Goal: Task Accomplishment & Management: Manage account settings

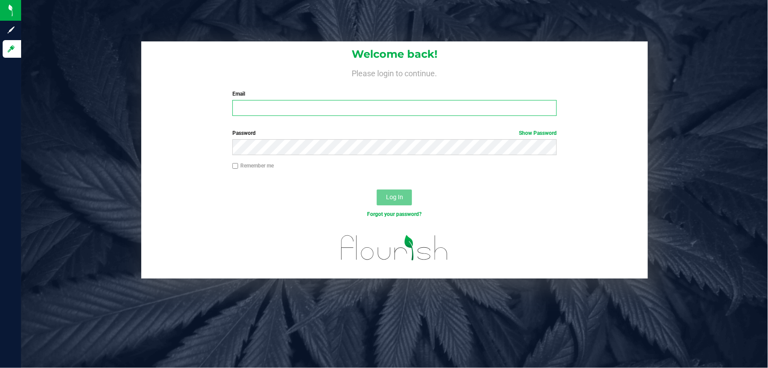
click at [288, 115] on input "Email" at bounding box center [395, 108] width 325 height 16
type input "[EMAIL_ADDRESS][DOMAIN_NAME]"
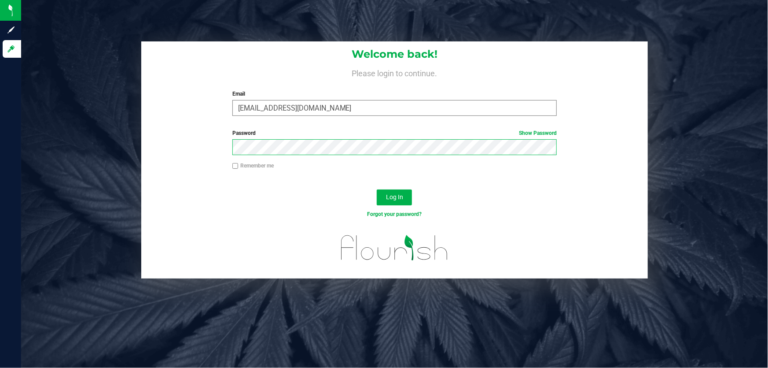
click at [377, 189] on button "Log In" at bounding box center [394, 197] width 35 height 16
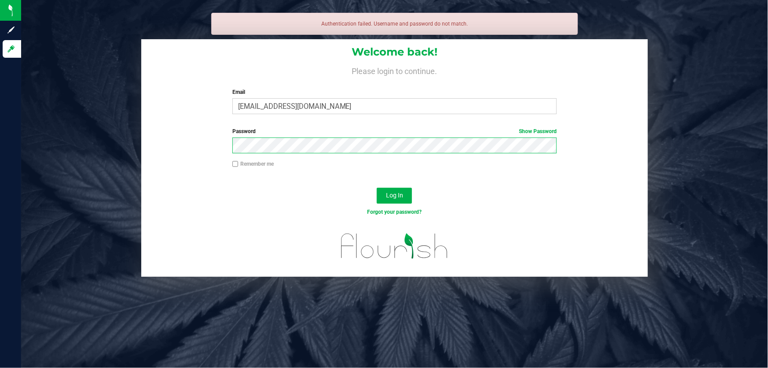
click at [377, 188] on button "Log In" at bounding box center [394, 196] width 35 height 16
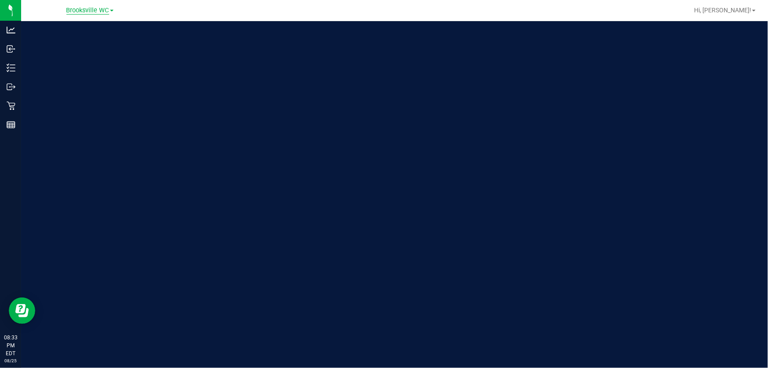
click at [80, 13] on span "Brooksville WC" at bounding box center [87, 11] width 43 height 8
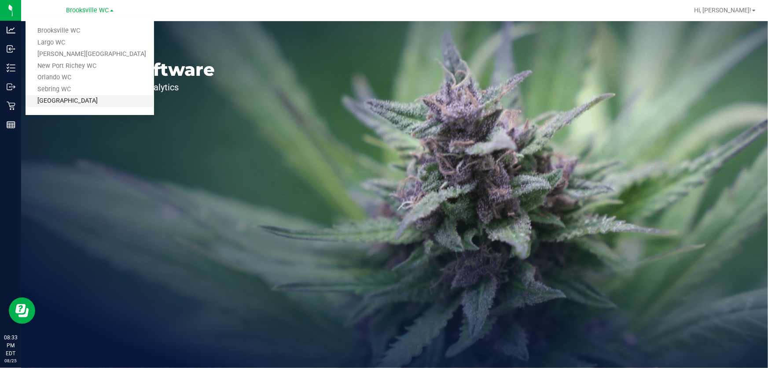
click at [62, 99] on link "[GEOGRAPHIC_DATA]" at bounding box center [90, 101] width 129 height 12
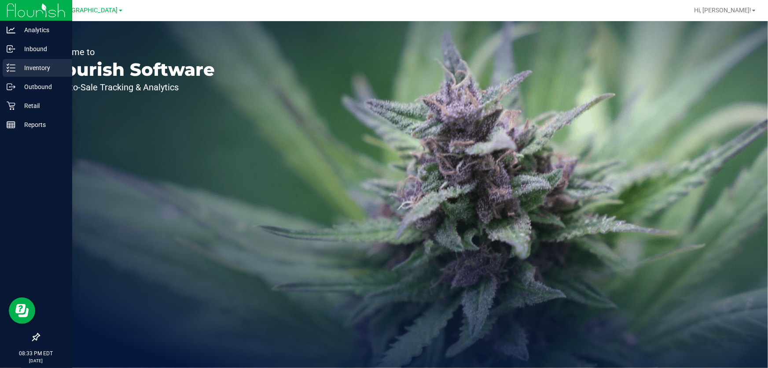
click at [5, 60] on div "Inventory" at bounding box center [38, 68] width 70 height 18
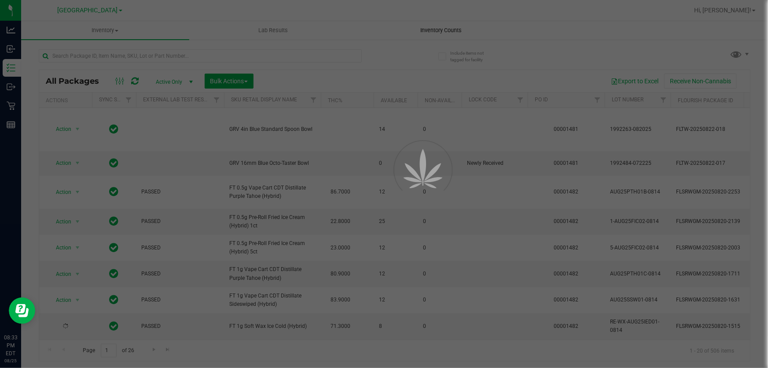
click at [419, 26] on div at bounding box center [384, 184] width 768 height 368
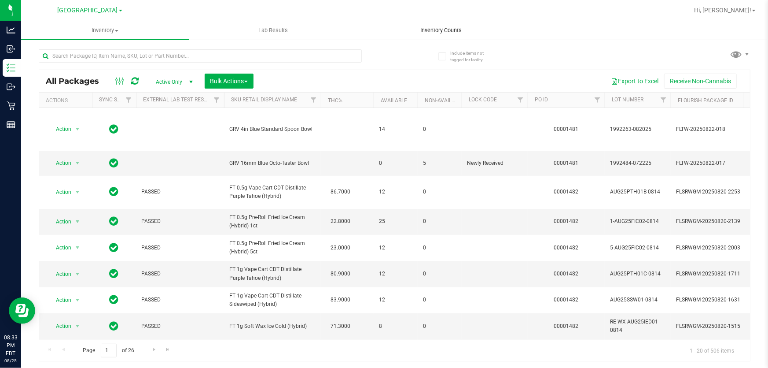
click at [422, 26] on uib-tab-heading "Inventory Counts" at bounding box center [441, 31] width 167 height 18
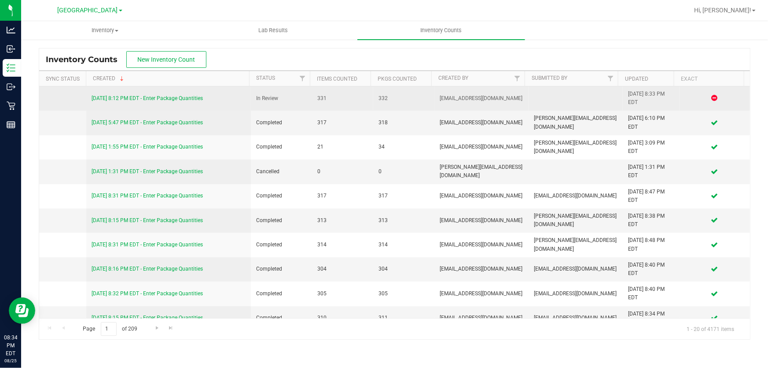
click at [166, 96] on link "[DATE] 8:12 PM EDT - Enter Package Quantities" at bounding box center [147, 98] width 111 height 6
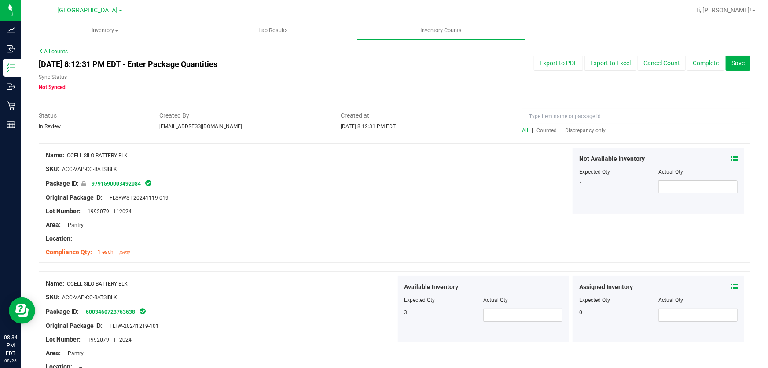
click at [566, 132] on span "Discrepancy only" at bounding box center [585, 130] width 41 height 6
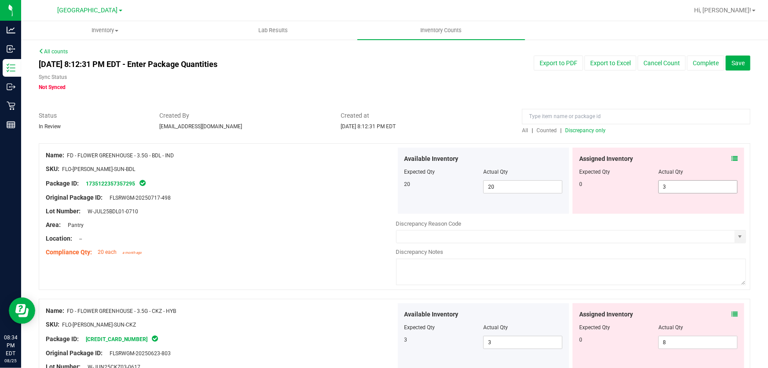
click at [680, 185] on span "3 3" at bounding box center [698, 186] width 79 height 13
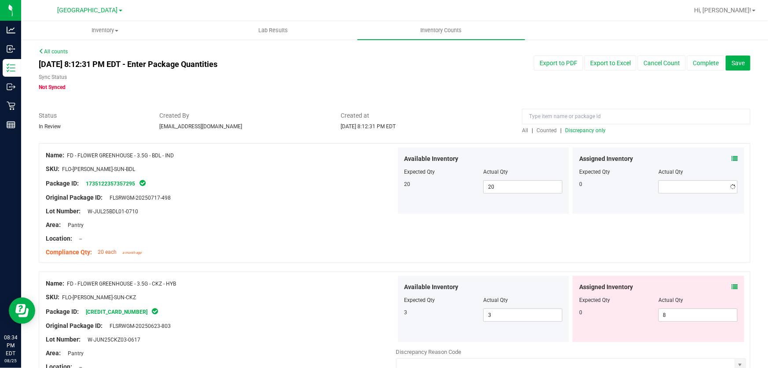
click at [357, 216] on div at bounding box center [221, 218] width 351 height 4
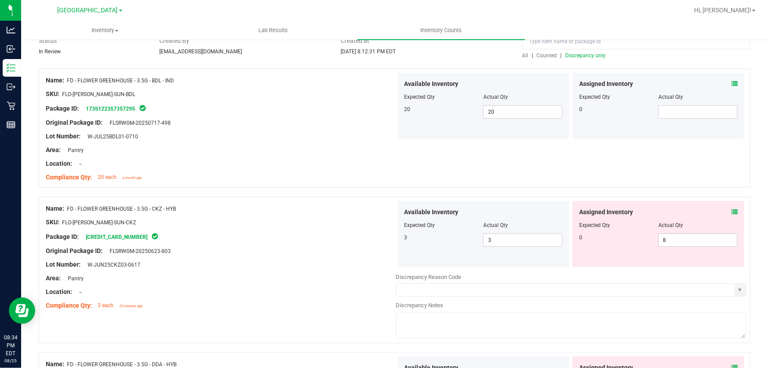
scroll to position [80, 0]
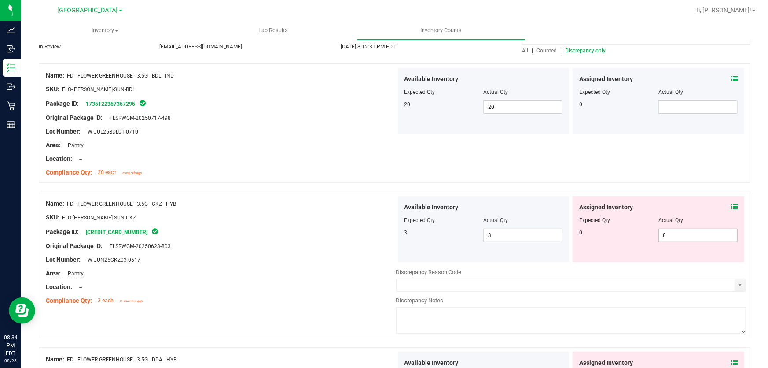
click at [662, 237] on span "8 8" at bounding box center [698, 235] width 79 height 13
click at [370, 165] on div at bounding box center [221, 165] width 351 height 4
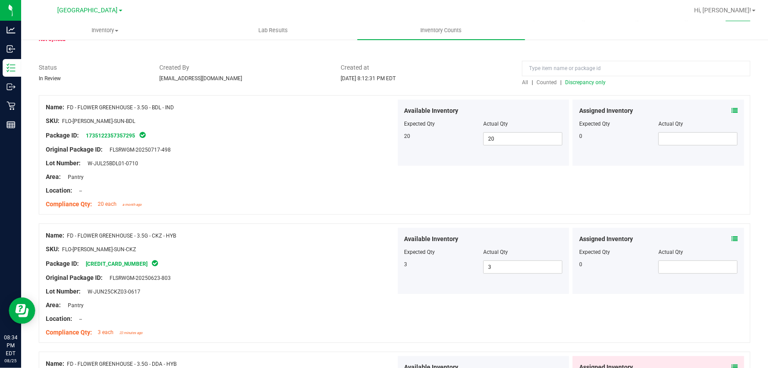
scroll to position [0, 0]
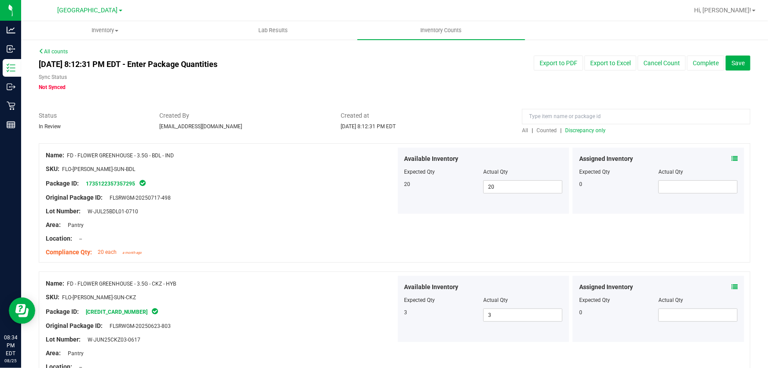
click at [732, 156] on icon at bounding box center [735, 158] width 6 height 6
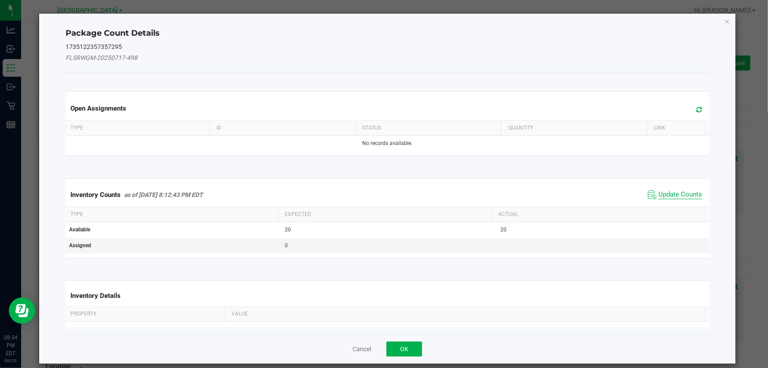
click at [662, 195] on span "Update Counts" at bounding box center [681, 194] width 44 height 9
click at [662, 195] on kendo-grid "Inventory Counts as of [DATE] 8:12:43 PM EDT Update Counts Type Expected Actual…" at bounding box center [387, 217] width 657 height 79
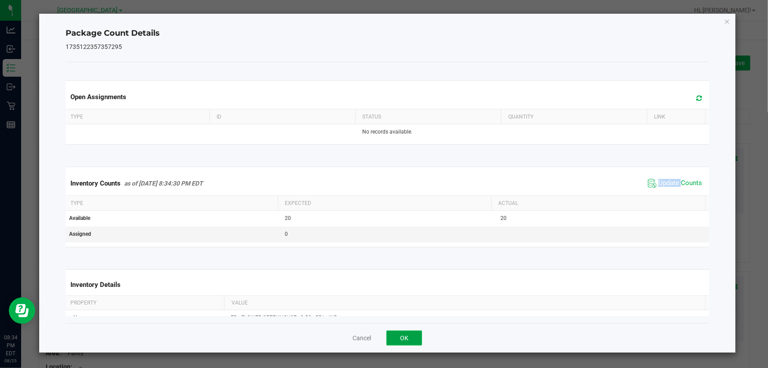
click at [407, 342] on button "OK" at bounding box center [405, 337] width 36 height 15
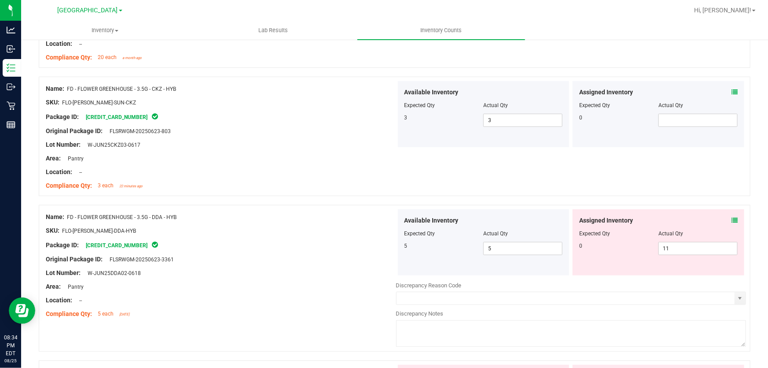
scroll to position [200, 0]
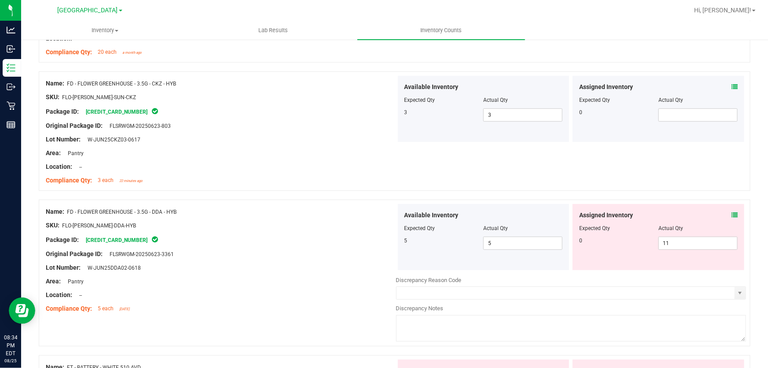
click at [732, 211] on span at bounding box center [735, 215] width 6 height 9
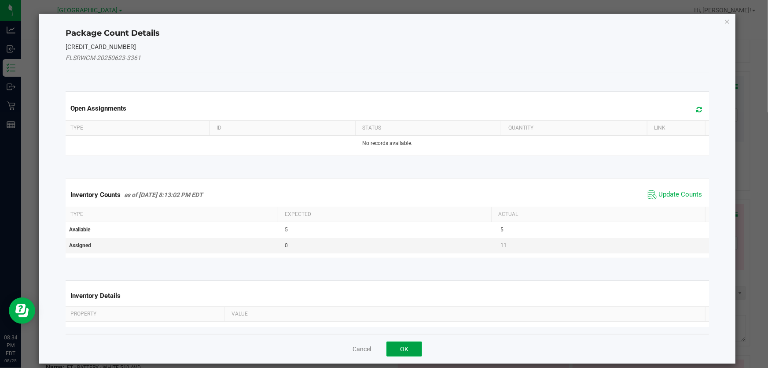
click at [405, 349] on button "OK" at bounding box center [405, 348] width 36 height 15
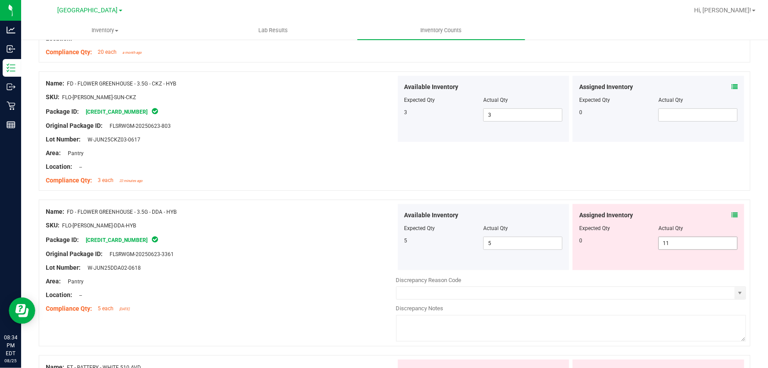
click at [668, 244] on span "11 11" at bounding box center [698, 242] width 79 height 13
click at [668, 244] on input "11" at bounding box center [698, 243] width 78 height 12
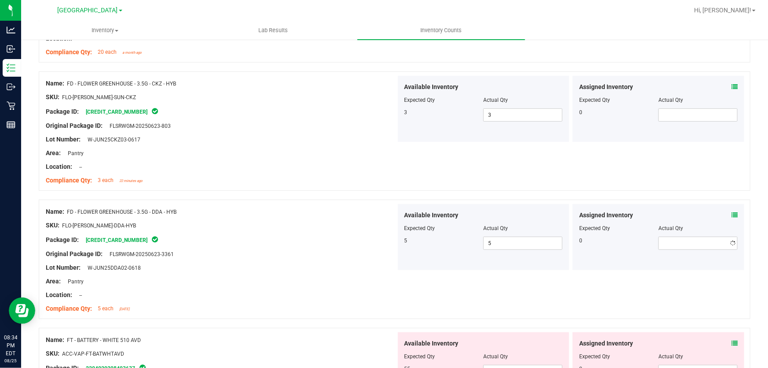
click at [566, 191] on div at bounding box center [395, 195] width 712 height 9
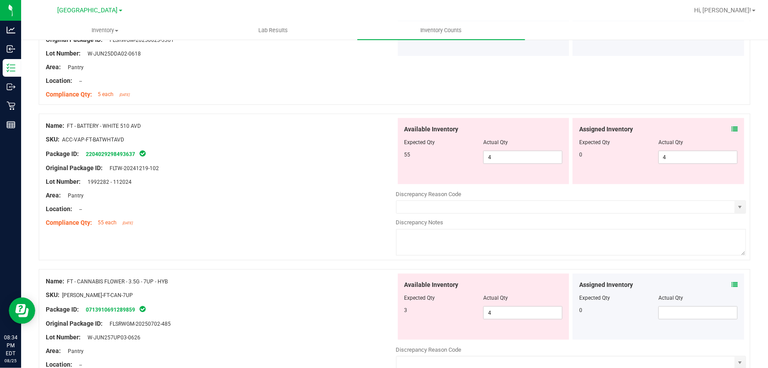
scroll to position [400, 0]
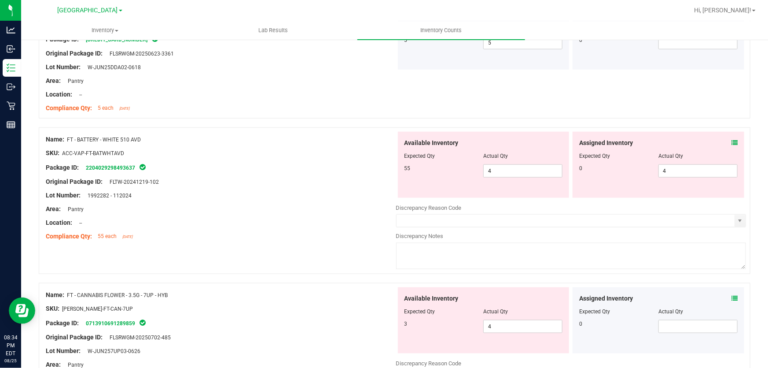
click at [732, 140] on icon at bounding box center [735, 143] width 6 height 6
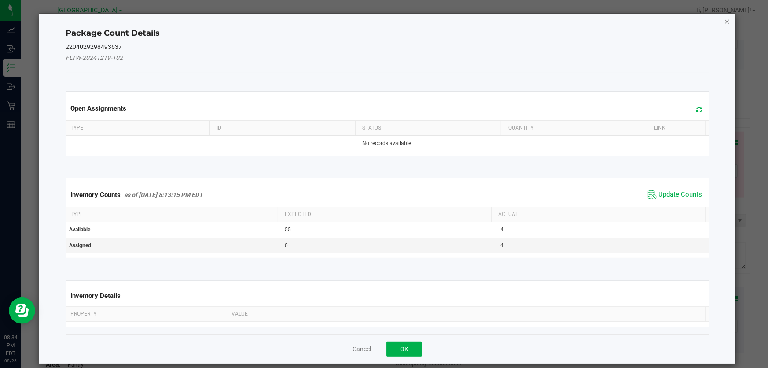
click at [724, 21] on icon "Close" at bounding box center [727, 21] width 6 height 11
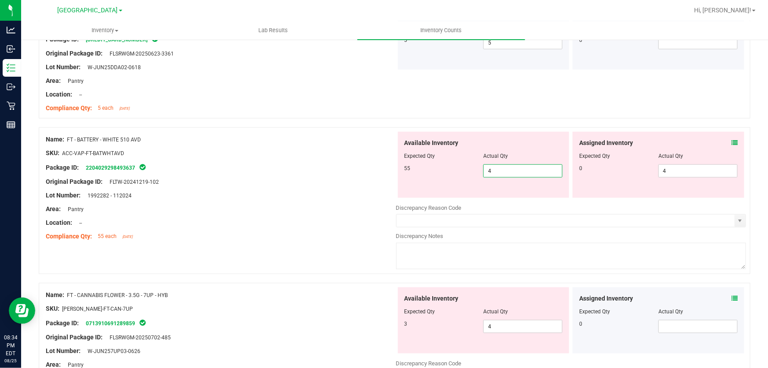
click at [518, 165] on span "4 4" at bounding box center [523, 170] width 79 height 13
click at [518, 165] on input "4" at bounding box center [523, 171] width 78 height 12
click at [683, 172] on span "4 4" at bounding box center [698, 170] width 79 height 13
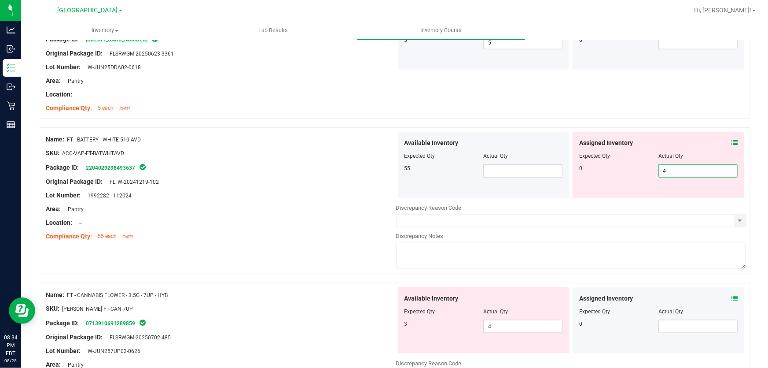
click at [683, 172] on input "4" at bounding box center [698, 171] width 78 height 12
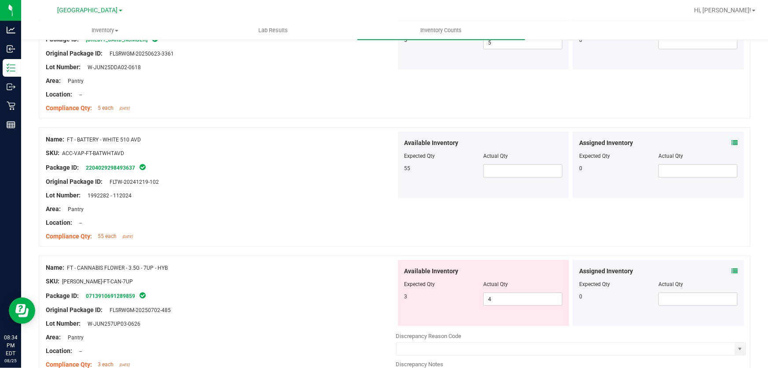
click at [732, 267] on span at bounding box center [735, 270] width 6 height 9
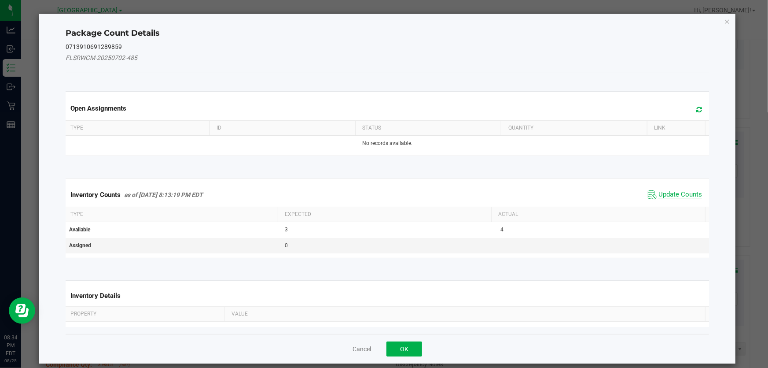
click at [666, 196] on span "Update Counts" at bounding box center [681, 194] width 44 height 9
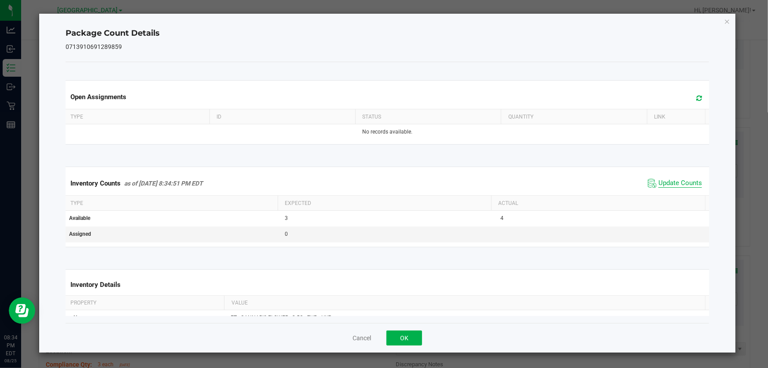
click at [660, 185] on span "Update Counts" at bounding box center [681, 183] width 44 height 9
click at [404, 334] on button "OK" at bounding box center [405, 337] width 36 height 15
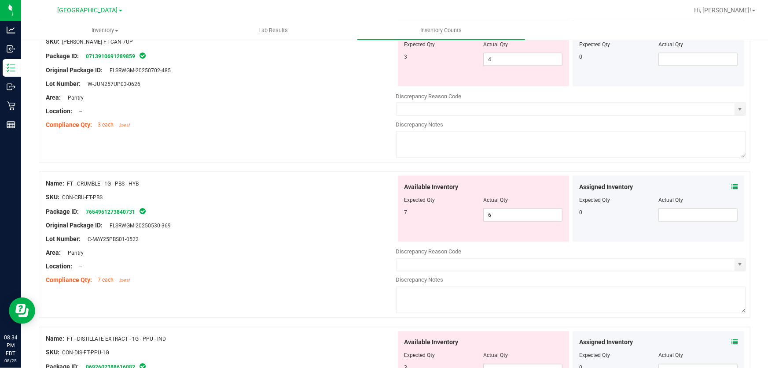
scroll to position [640, 0]
click at [732, 188] on icon at bounding box center [735, 186] width 6 height 6
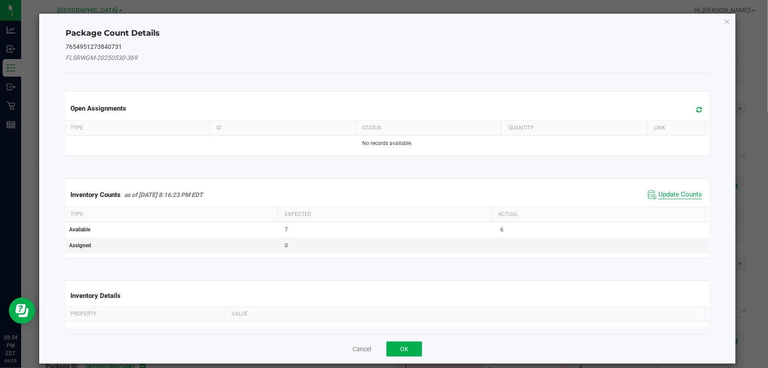
click at [659, 191] on span "Update Counts" at bounding box center [681, 194] width 44 height 9
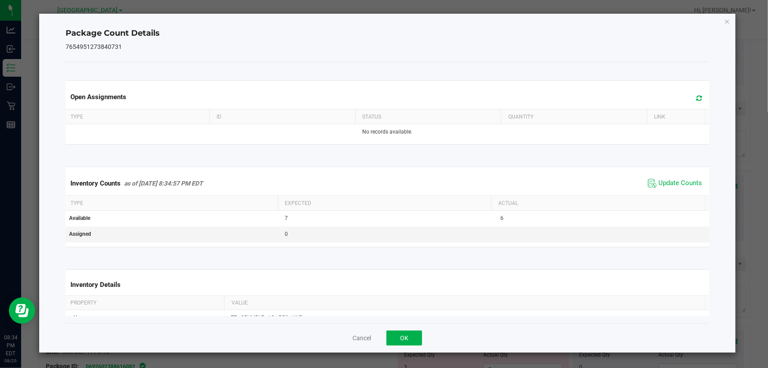
click at [652, 181] on span "Update Counts" at bounding box center [675, 183] width 59 height 13
click at [411, 339] on button "OK" at bounding box center [405, 337] width 36 height 15
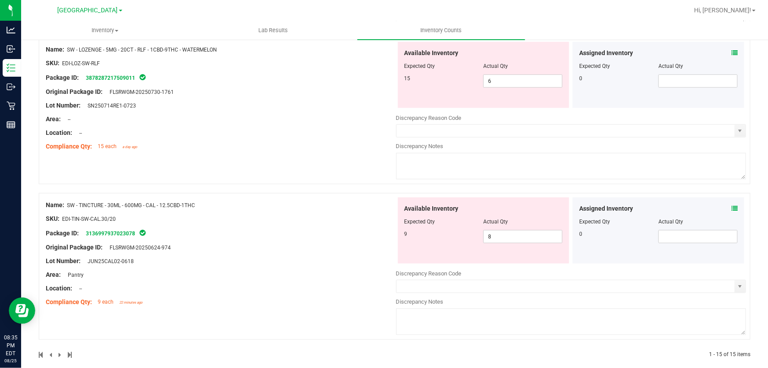
scroll to position [2026, 0]
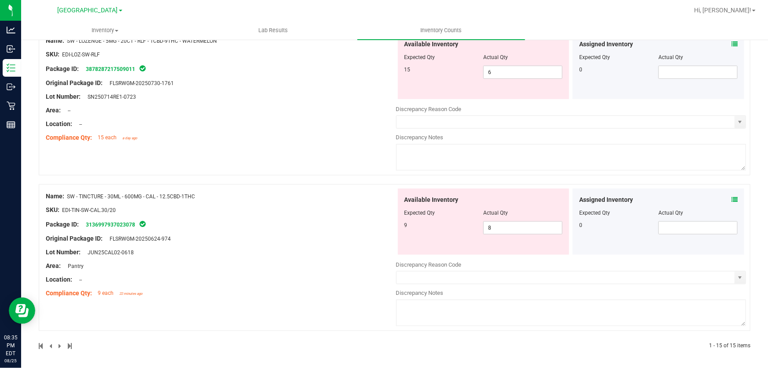
click at [57, 347] on div at bounding box center [217, 346] width 356 height 8
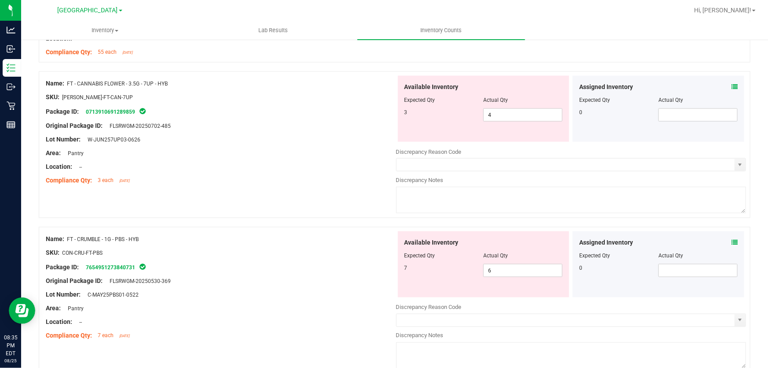
scroll to position [585, 0]
click at [536, 114] on span "4 4" at bounding box center [523, 113] width 79 height 13
click at [536, 114] on input "4" at bounding box center [523, 114] width 78 height 12
type input "3"
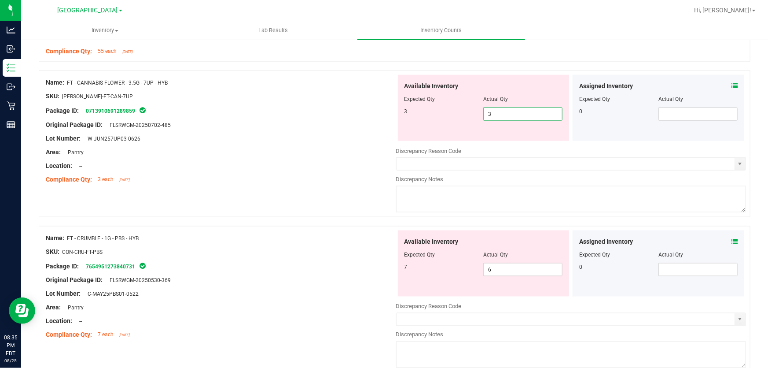
click at [366, 139] on div "Lot Number: W-JUN257UP03-0626" at bounding box center [221, 138] width 351 height 9
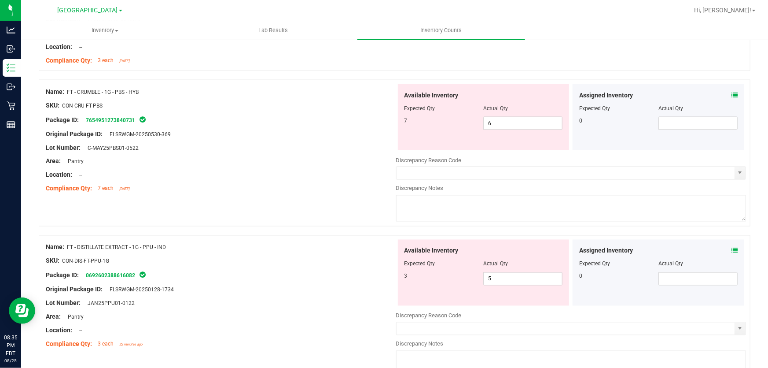
scroll to position [705, 0]
click at [499, 119] on span "6 6" at bounding box center [523, 122] width 79 height 13
click at [499, 119] on input "6" at bounding box center [523, 122] width 78 height 12
type input "7"
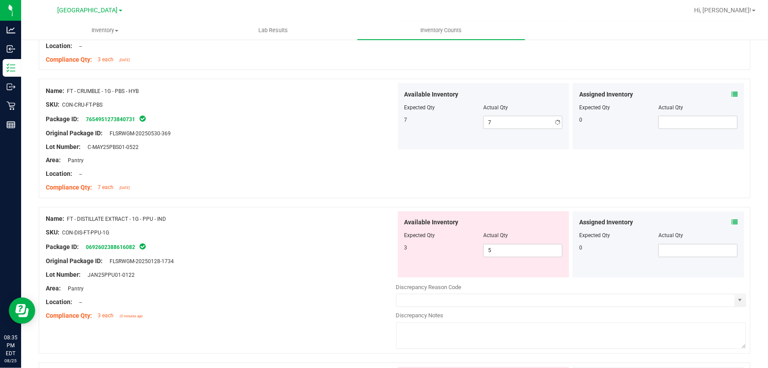
click at [316, 165] on div at bounding box center [221, 167] width 351 height 4
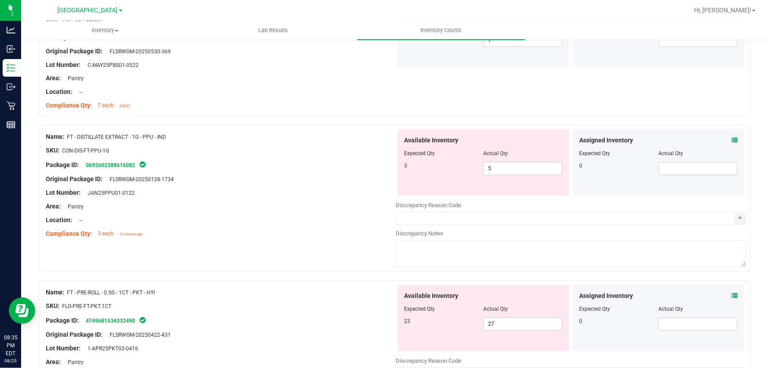
scroll to position [785, 0]
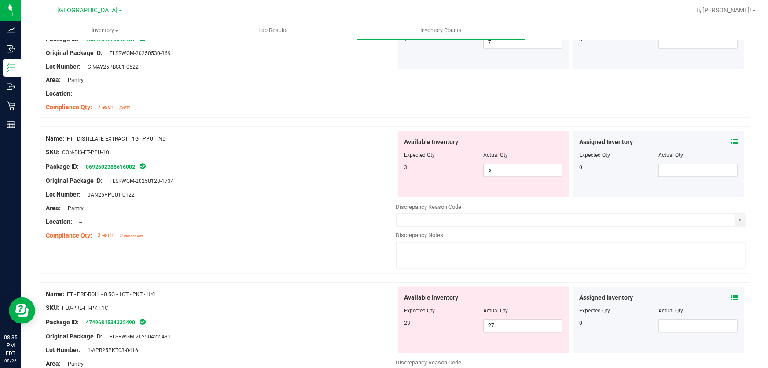
click at [732, 138] on span at bounding box center [735, 142] width 6 height 9
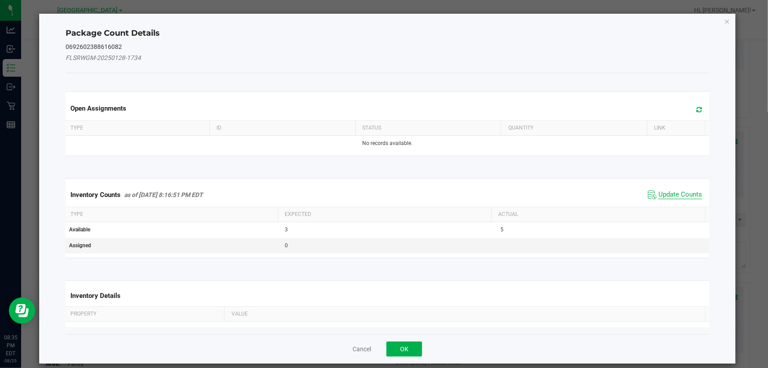
click at [659, 191] on span "Update Counts" at bounding box center [681, 194] width 44 height 9
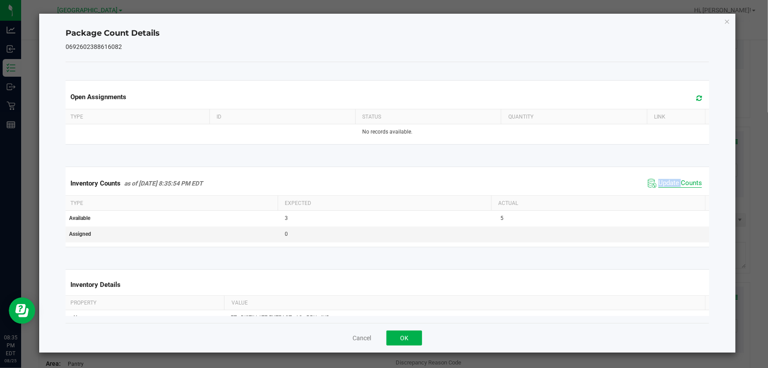
click at [653, 191] on div "Inventory Counts as of [DATE] 8:35:54 PM EDT Update Counts" at bounding box center [387, 183] width 647 height 24
click at [418, 336] on button "OK" at bounding box center [405, 337] width 36 height 15
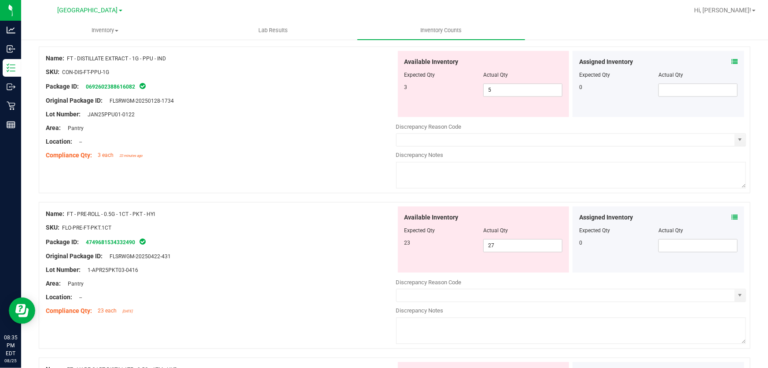
scroll to position [825, 0]
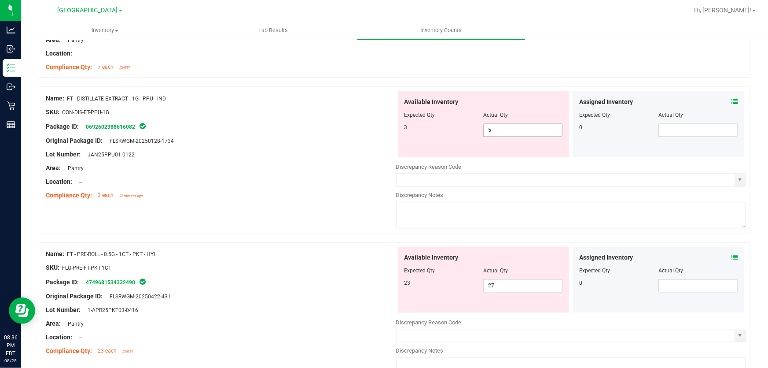
click at [503, 124] on span "5 5" at bounding box center [523, 130] width 79 height 13
click at [503, 124] on input "5" at bounding box center [523, 130] width 78 height 12
type input "3"
click at [355, 150] on div "Lot Number: JAN25PPU01-0122" at bounding box center [221, 154] width 351 height 9
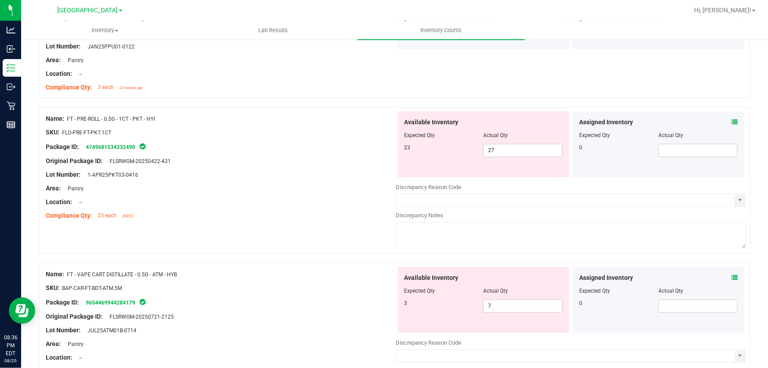
scroll to position [946, 0]
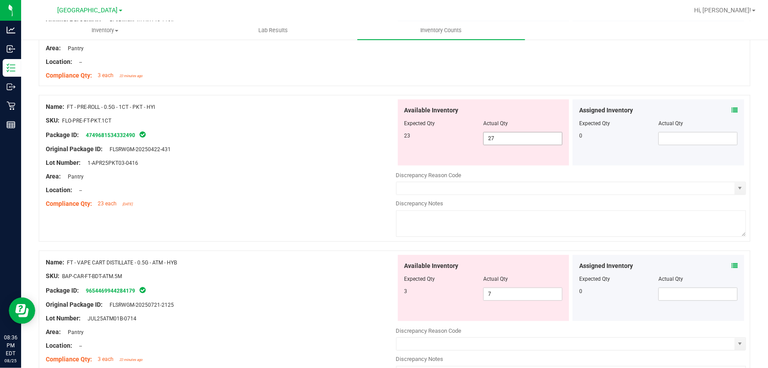
click at [501, 138] on span "27 27" at bounding box center [523, 138] width 79 height 13
click at [501, 138] on input "27" at bounding box center [523, 138] width 78 height 12
click at [362, 132] on div "Package ID: 4749681534332490" at bounding box center [221, 134] width 351 height 11
click at [499, 138] on span "27 27" at bounding box center [523, 138] width 79 height 13
click at [499, 138] on input "27" at bounding box center [523, 138] width 78 height 12
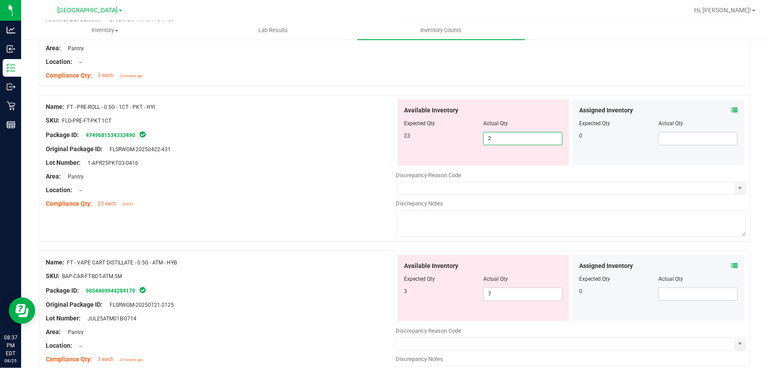
type input "23"
click at [363, 103] on div "Name: FT - PRE-ROLL - 0.5G - 1CT - PKT - HYI" at bounding box center [221, 106] width 351 height 9
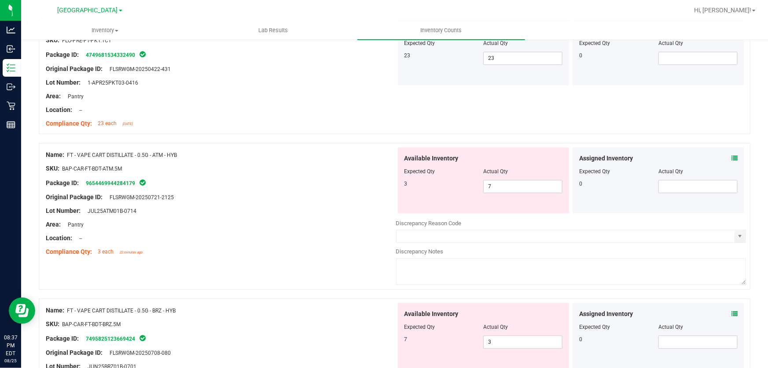
scroll to position [1066, 0]
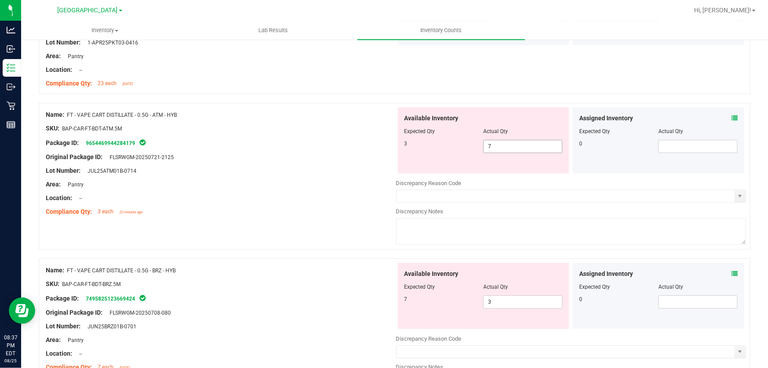
click at [494, 144] on span "7 7" at bounding box center [523, 146] width 79 height 13
click at [494, 144] on input "7" at bounding box center [523, 146] width 78 height 12
type input "3"
click at [387, 159] on div "Original Package ID: FLSRWGM-20250721-2125" at bounding box center [221, 156] width 351 height 9
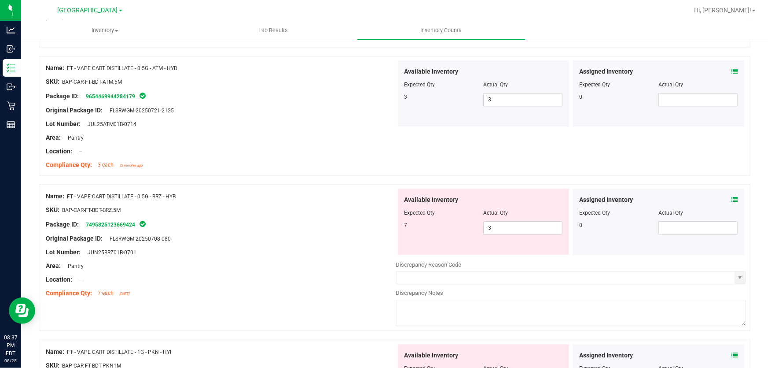
scroll to position [1186, 0]
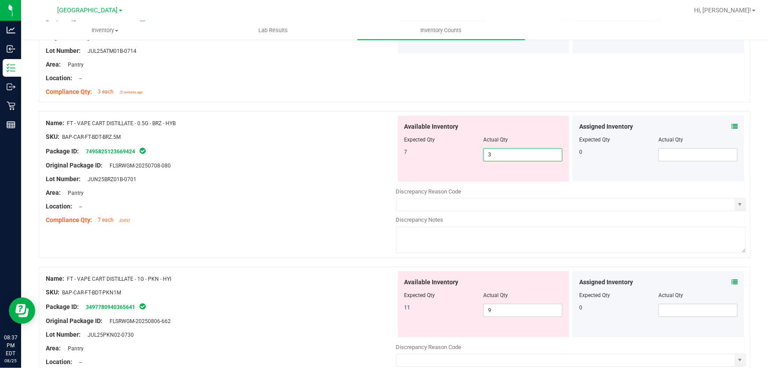
click at [491, 151] on span "3 3" at bounding box center [523, 154] width 79 height 13
type input "7"
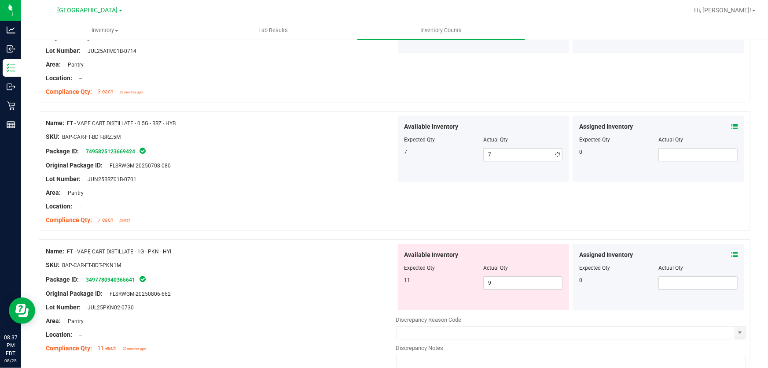
click at [336, 151] on div "Package ID: 7495825123669424" at bounding box center [221, 151] width 351 height 11
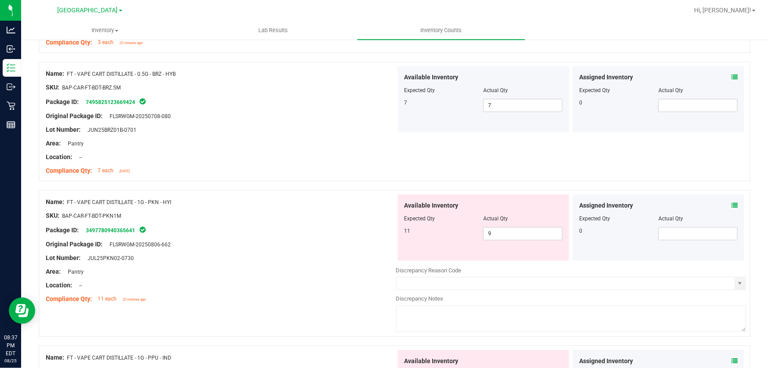
scroll to position [1306, 0]
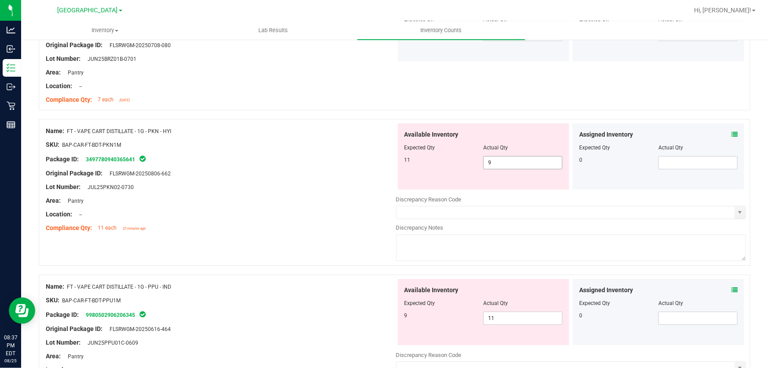
click at [508, 161] on span "9 9" at bounding box center [523, 162] width 79 height 13
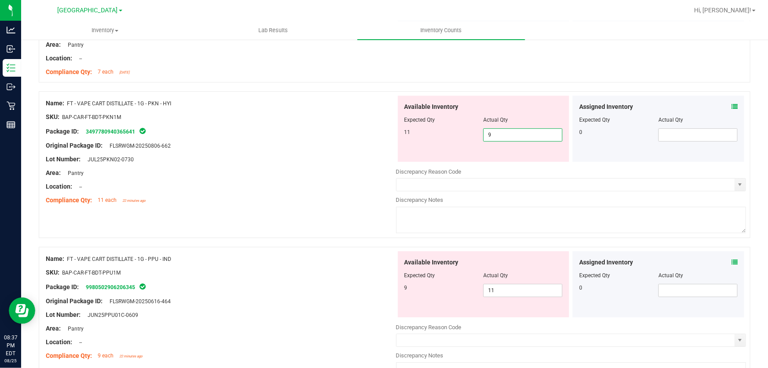
scroll to position [1346, 0]
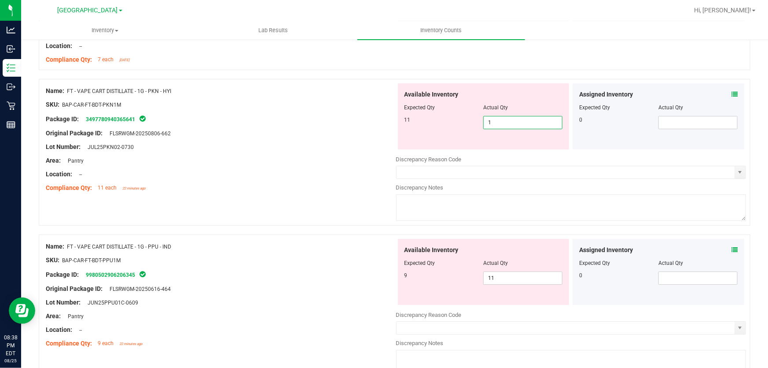
type input "11"
click at [491, 280] on div "Available Inventory Expected Qty Actual Qty 9 11 11" at bounding box center [571, 309] width 351 height 140
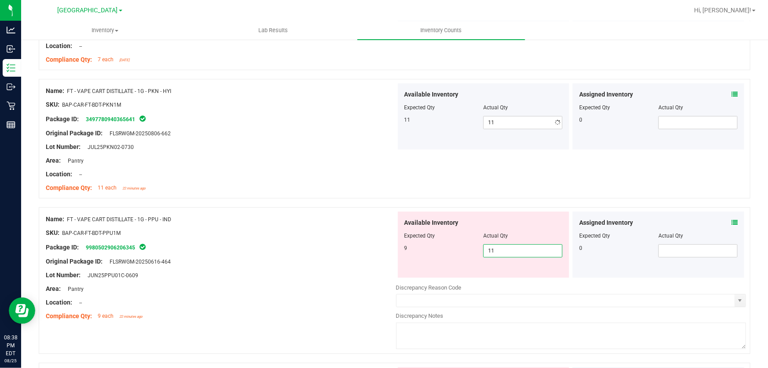
click at [491, 280] on div at bounding box center [571, 281] width 351 height 4
click at [498, 254] on span "11 11" at bounding box center [523, 250] width 79 height 13
click at [498, 254] on input "11" at bounding box center [523, 250] width 78 height 12
type input "9"
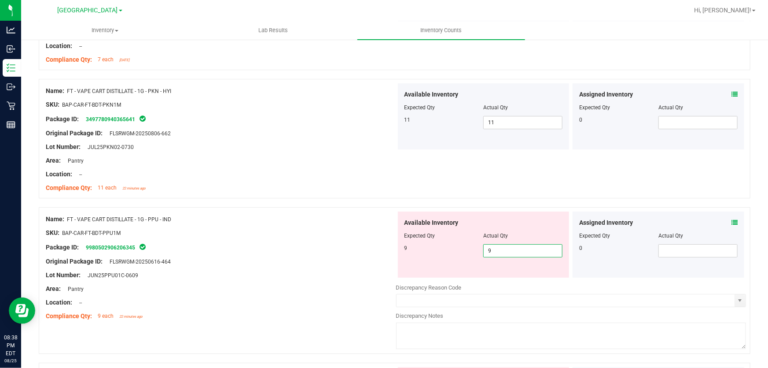
click at [375, 170] on div "Location: --" at bounding box center [221, 174] width 351 height 9
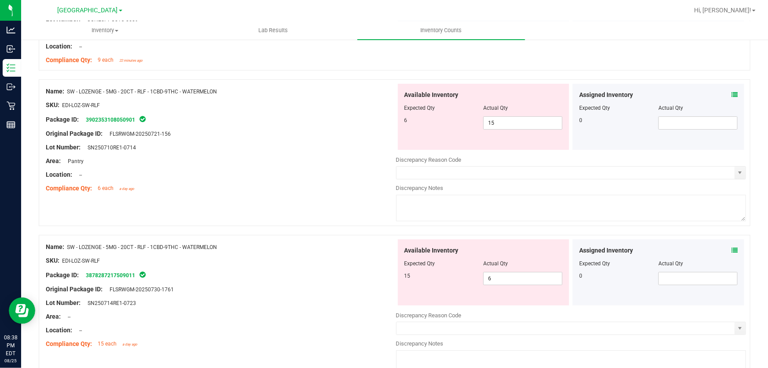
scroll to position [1626, 0]
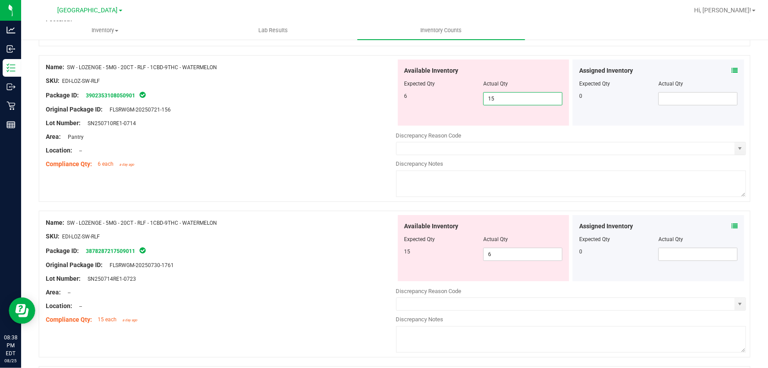
click at [499, 100] on span "15 15" at bounding box center [523, 98] width 79 height 13
click at [499, 100] on input "15" at bounding box center [523, 98] width 78 height 12
type input "6"
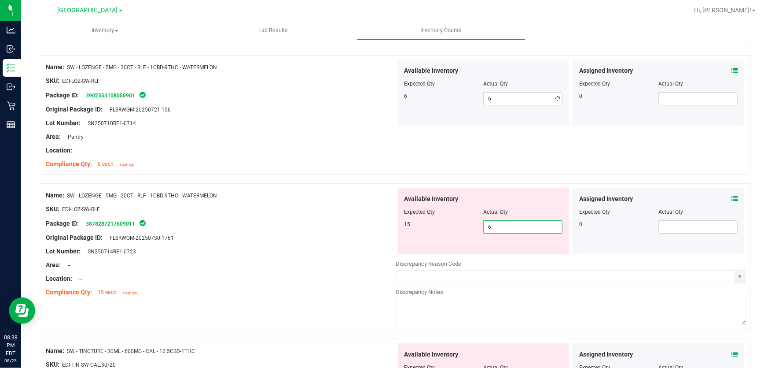
click at [506, 251] on div "Available Inventory Expected Qty Actual Qty 15 6 6" at bounding box center [484, 221] width 172 height 66
click at [502, 225] on span "6 6" at bounding box center [523, 226] width 79 height 13
click at [502, 225] on input "6" at bounding box center [523, 227] width 78 height 12
type input "15"
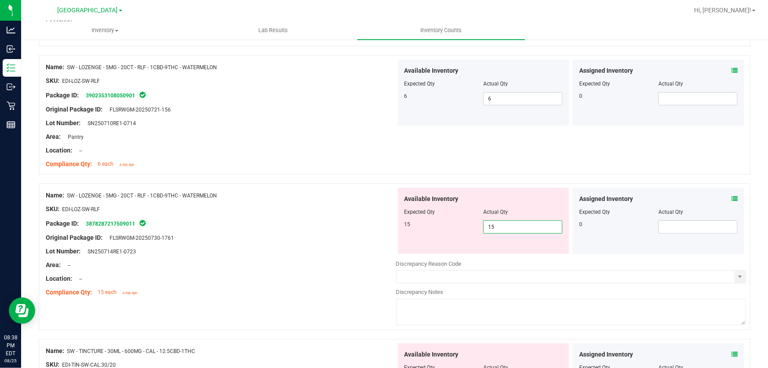
type input "15"
click at [382, 174] on div at bounding box center [395, 178] width 712 height 9
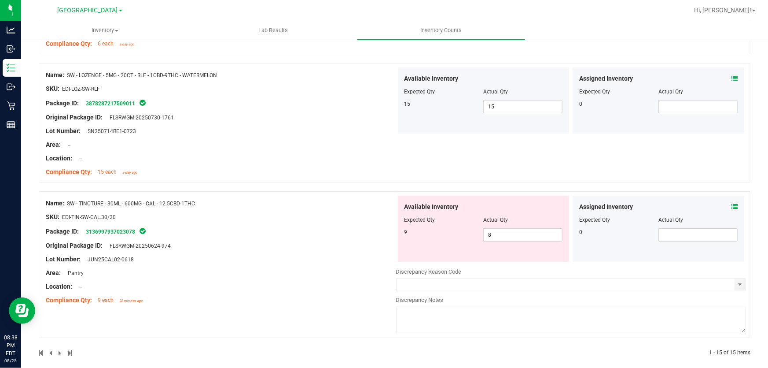
scroll to position [1753, 0]
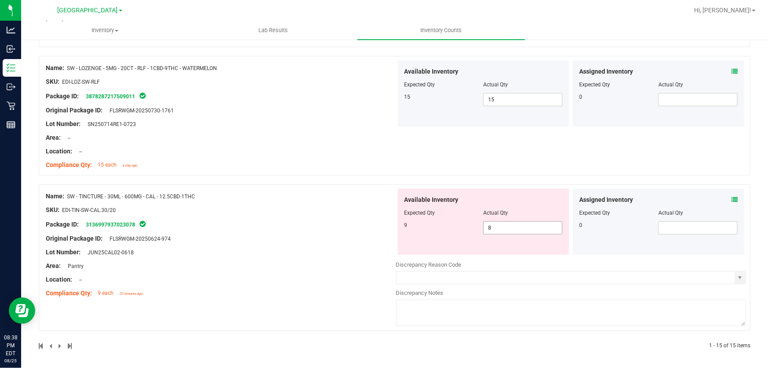
click at [495, 225] on span "8 8" at bounding box center [523, 227] width 79 height 13
click at [501, 226] on input "8" at bounding box center [523, 228] width 78 height 12
click at [365, 188] on div "Name: SW - TINCTURE - 30ML - 600MG - CAL - 12.5CBD-1THC SKU: EDI-TIN-SW-CAL.30/…" at bounding box center [221, 244] width 351 height 112
click at [366, 184] on div "Name: SW - TINCTURE - 30ML - 600MG - CAL - 12.5CBD-1THC SKU: EDI-TIN-SW-CAL.30/…" at bounding box center [395, 257] width 712 height 147
click at [491, 222] on span "8 8" at bounding box center [523, 227] width 79 height 13
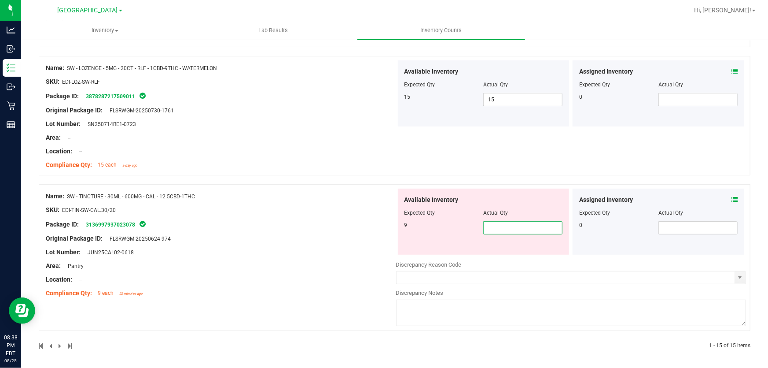
type input "9"
click at [387, 179] on div "Name: SW - LOZENGE - 5MG - 20CT - RLF - 1CBD-9THC - WATERMELON SKU: EDI-LOZ-SW-…" at bounding box center [395, 120] width 712 height 128
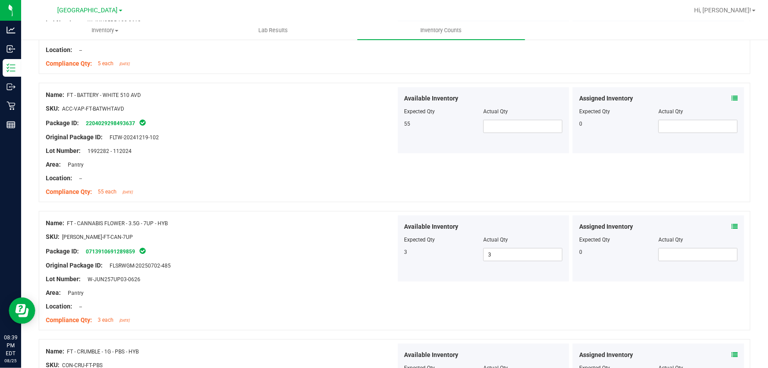
scroll to position [125, 0]
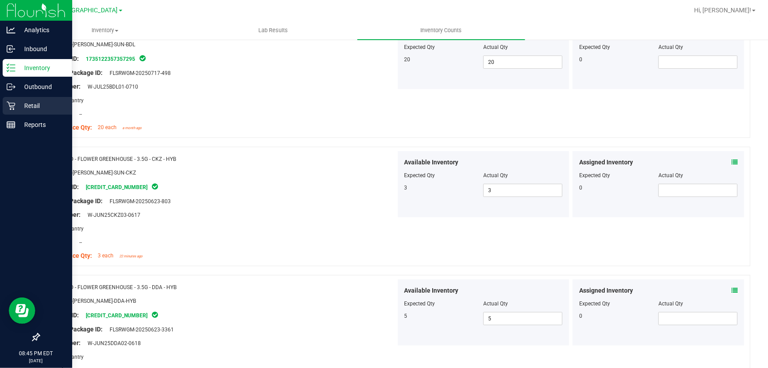
click at [18, 100] on p "Retail" at bounding box center [41, 105] width 53 height 11
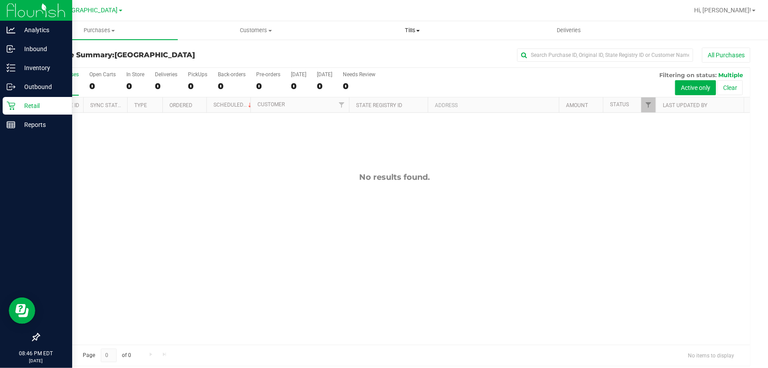
click at [425, 39] on uib-tab-heading "Tills Manage tills Reconcile e-payments" at bounding box center [413, 31] width 156 height 18
click at [413, 51] on li "Manage tills" at bounding box center [412, 53] width 157 height 11
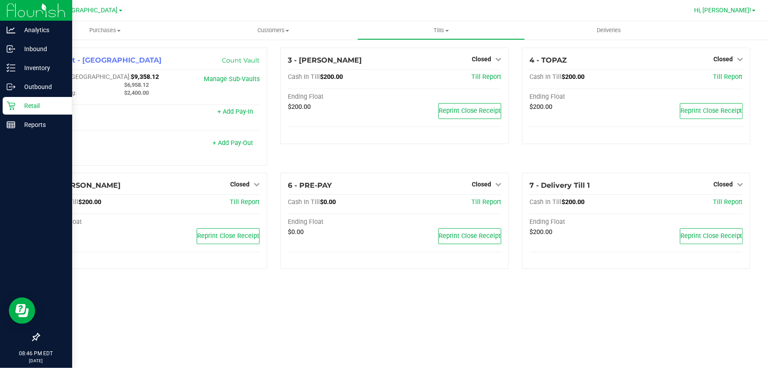
click at [757, 15] on link "Hi, [PERSON_NAME]!" at bounding box center [725, 10] width 69 height 9
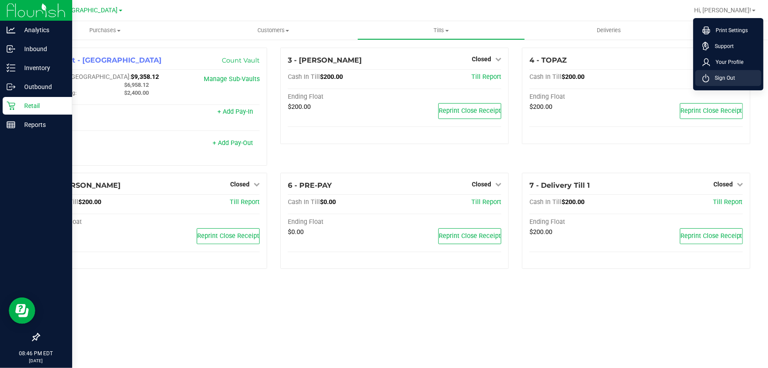
click at [726, 72] on li "Sign Out" at bounding box center [729, 78] width 66 height 16
